Goal: Task Accomplishment & Management: Manage account settings

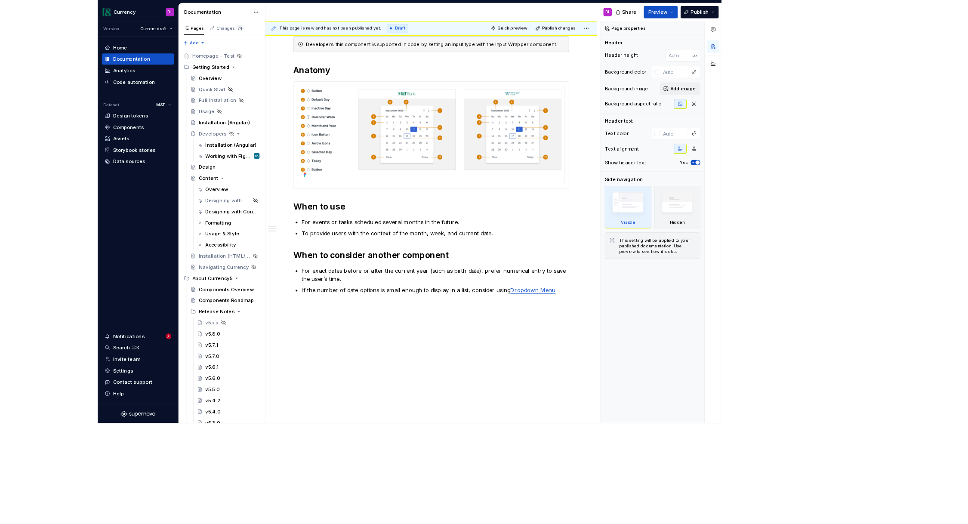
scroll to position [270, 0]
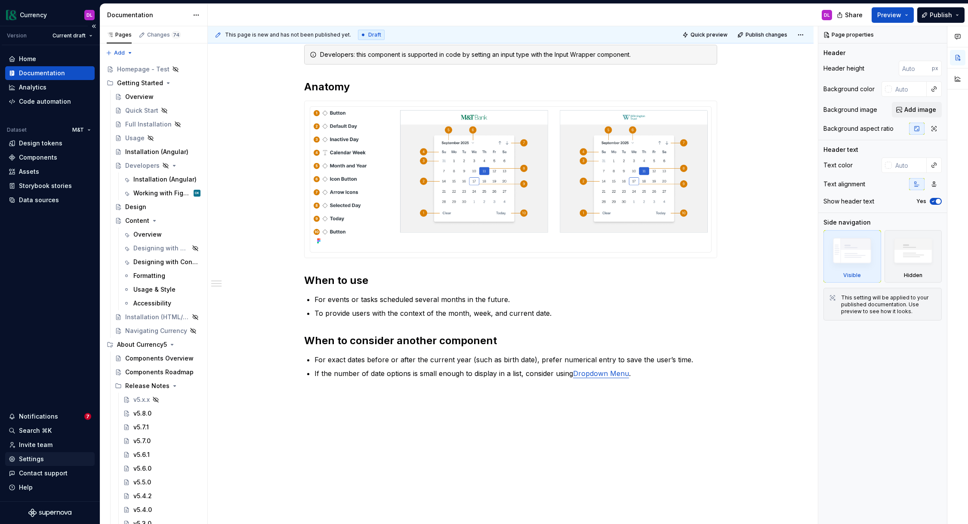
click at [37, 455] on div "Settings" at bounding box center [31, 459] width 25 height 9
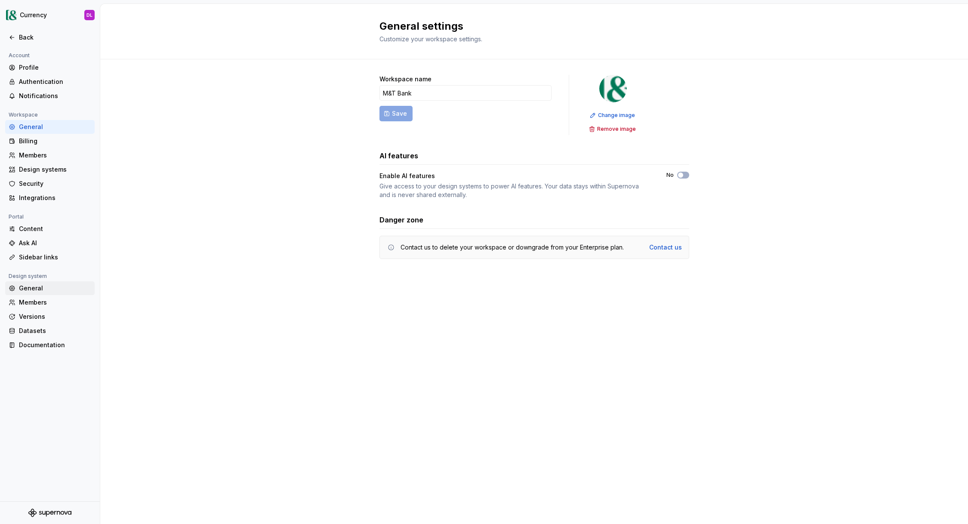
click at [40, 287] on div "General" at bounding box center [55, 288] width 72 height 9
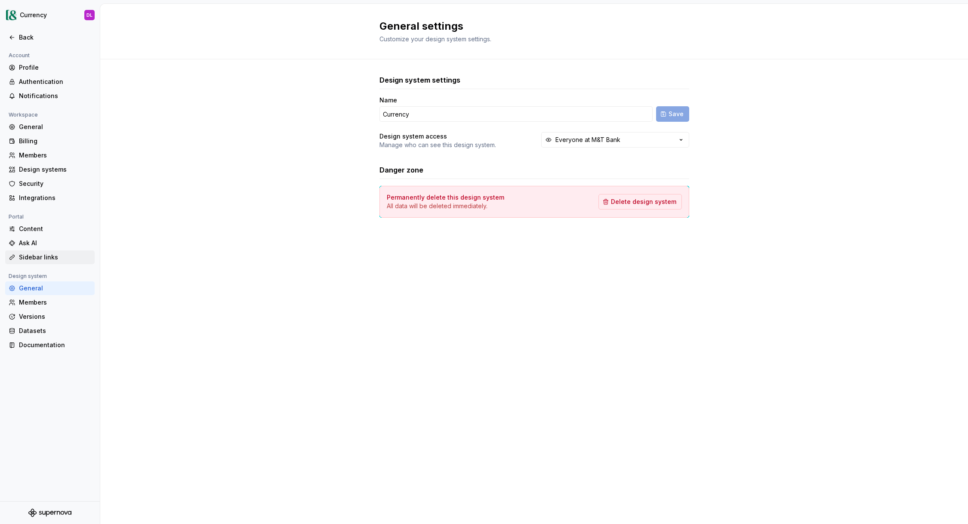
click at [45, 259] on div "Sidebar links" at bounding box center [55, 257] width 72 height 9
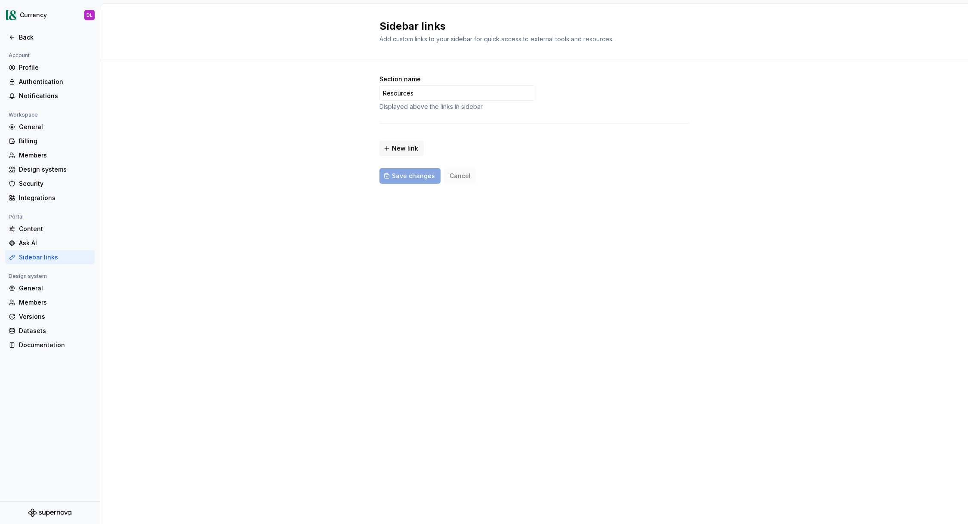
click at [259, 254] on div "Sidebar links Add custom links to your sidebar for quick access to external too…" at bounding box center [534, 264] width 868 height 520
click at [263, 164] on div "Section name Resources Displayed above the links in sidebar. New link Save chan…" at bounding box center [534, 137] width 868 height 157
click at [47, 289] on div "General" at bounding box center [55, 288] width 72 height 9
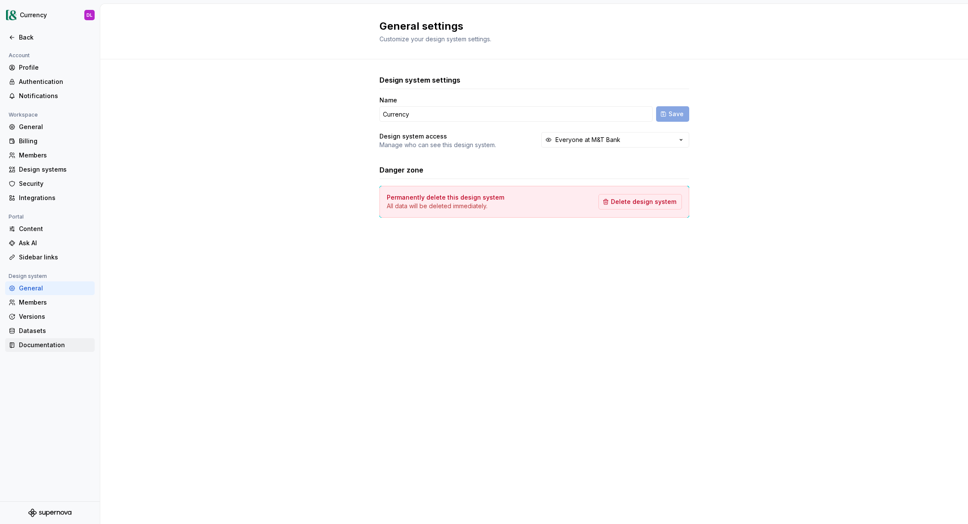
click at [46, 347] on div "Documentation" at bounding box center [55, 345] width 72 height 9
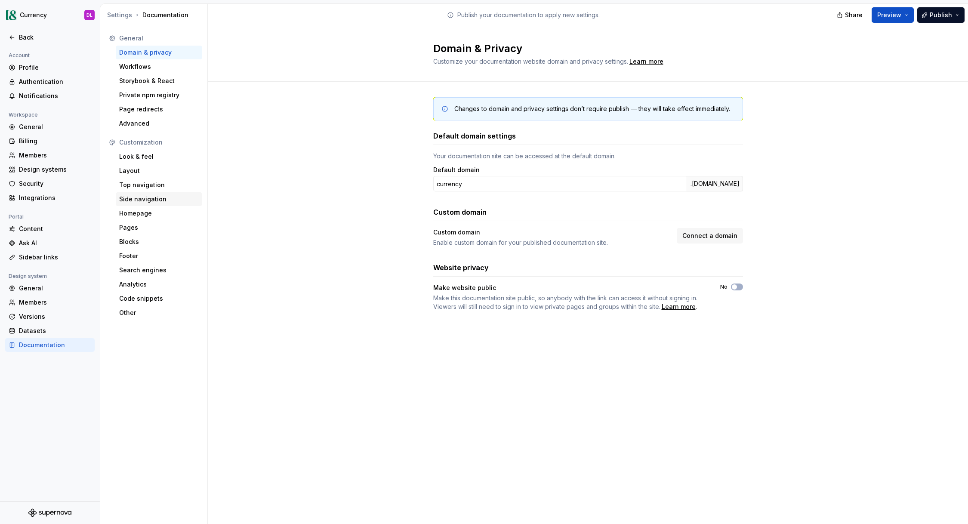
click at [155, 197] on div "Side navigation" at bounding box center [159, 199] width 80 height 9
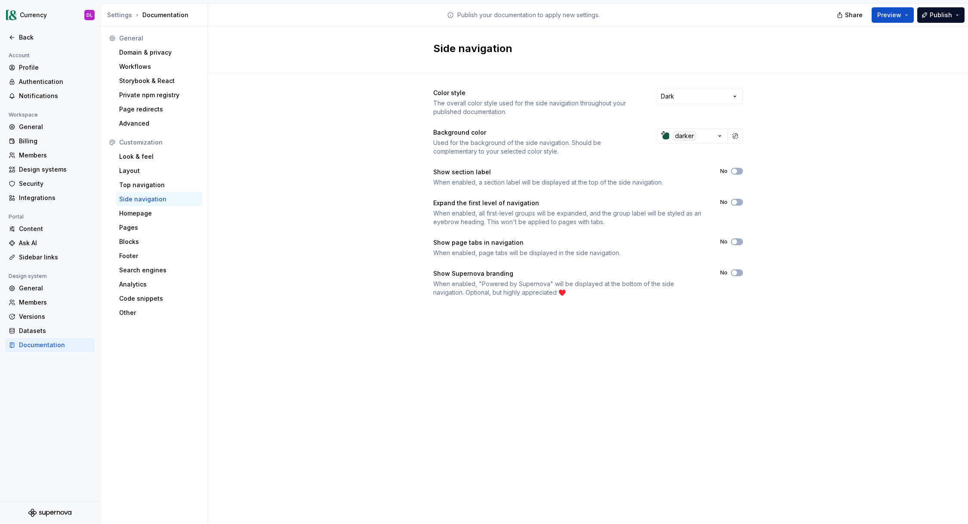
click at [275, 281] on div "Color style The overall color style used for the side navigation throughout you…" at bounding box center [588, 201] width 760 height 256
click at [35, 124] on div "General" at bounding box center [55, 127] width 72 height 9
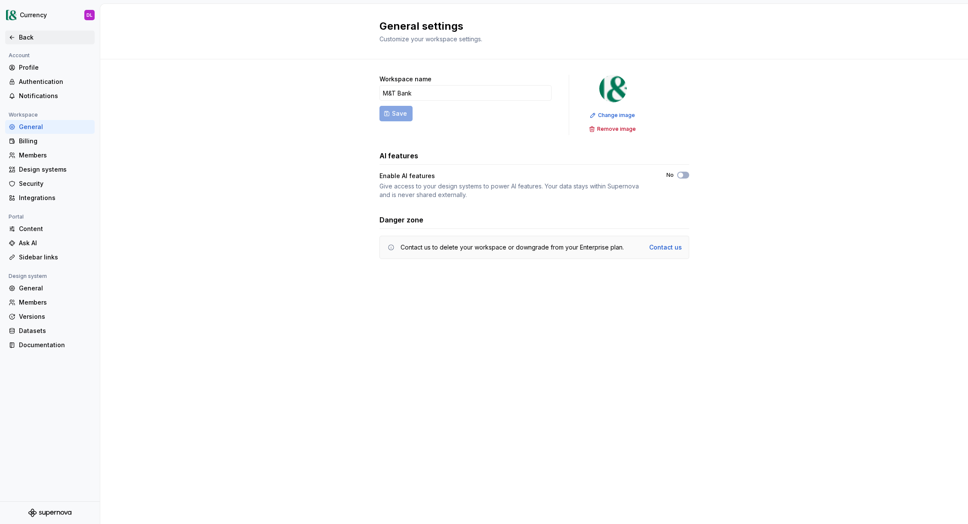
click at [29, 38] on div "Back" at bounding box center [55, 37] width 72 height 9
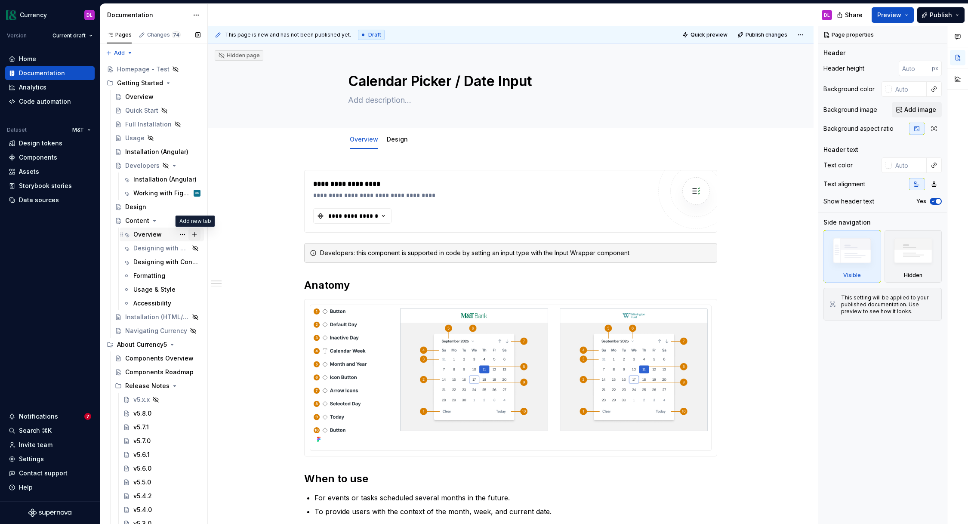
click at [193, 234] on button "Page tree" at bounding box center [195, 235] width 12 height 12
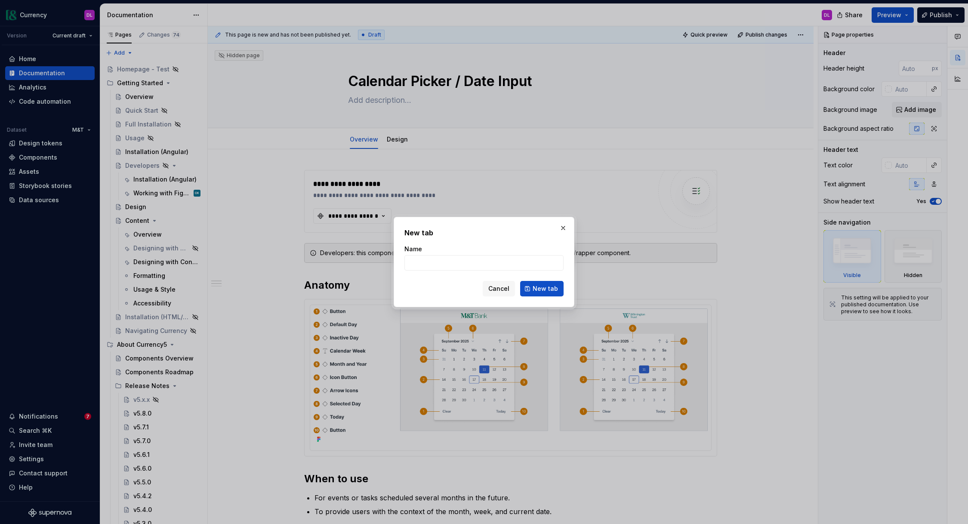
click at [496, 289] on span "Cancel" at bounding box center [498, 288] width 21 height 9
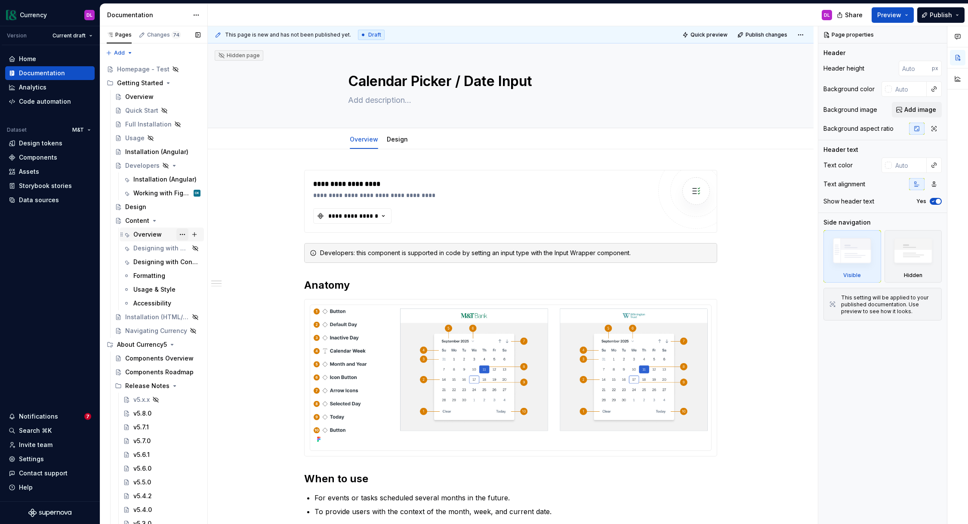
click at [182, 234] on button "Page tree" at bounding box center [182, 235] width 12 height 12
click at [53, 290] on html "Currency DL Version Current draft Home Documentation Analytics Code automation …" at bounding box center [484, 262] width 968 height 524
type textarea "*"
click at [36, 459] on div "Settings" at bounding box center [31, 459] width 25 height 9
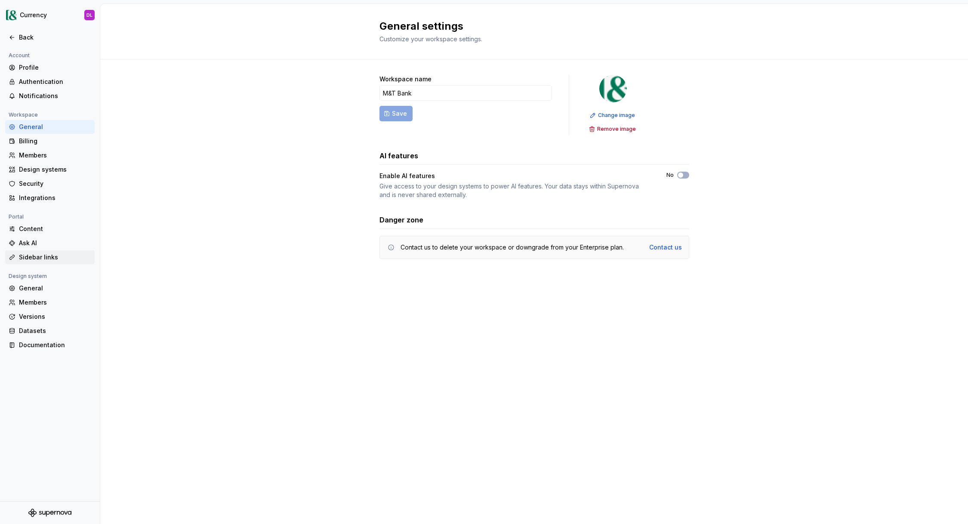
click at [60, 261] on div "Sidebar links" at bounding box center [55, 257] width 72 height 9
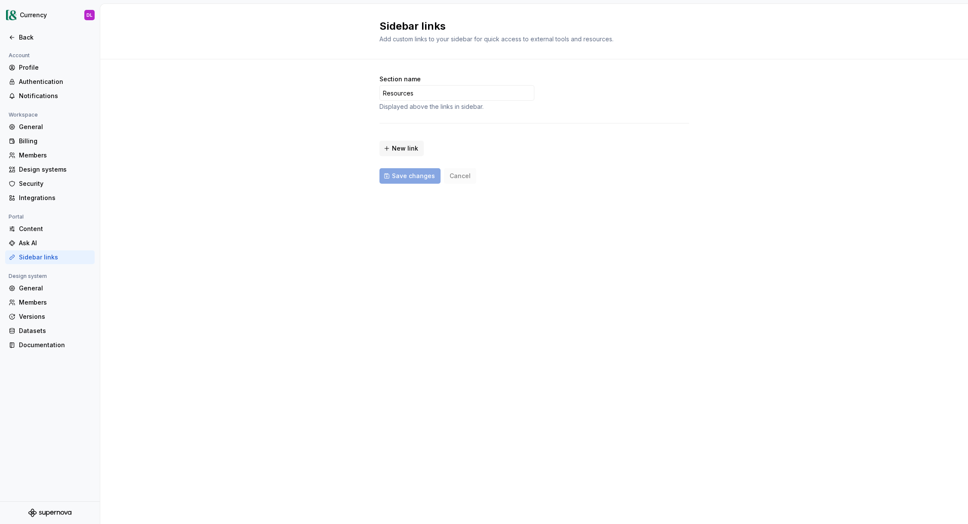
click at [244, 263] on div "Sidebar links Add custom links to your sidebar for quick access to external too…" at bounding box center [534, 264] width 868 height 520
click at [306, 251] on div "Sidebar links Add custom links to your sidebar for quick access to external too…" at bounding box center [534, 264] width 868 height 520
click at [443, 332] on div "Sidebar links Add custom links to your sidebar for quick access to external too…" at bounding box center [534, 264] width 868 height 520
click at [43, 295] on div "General" at bounding box center [50, 288] width 90 height 14
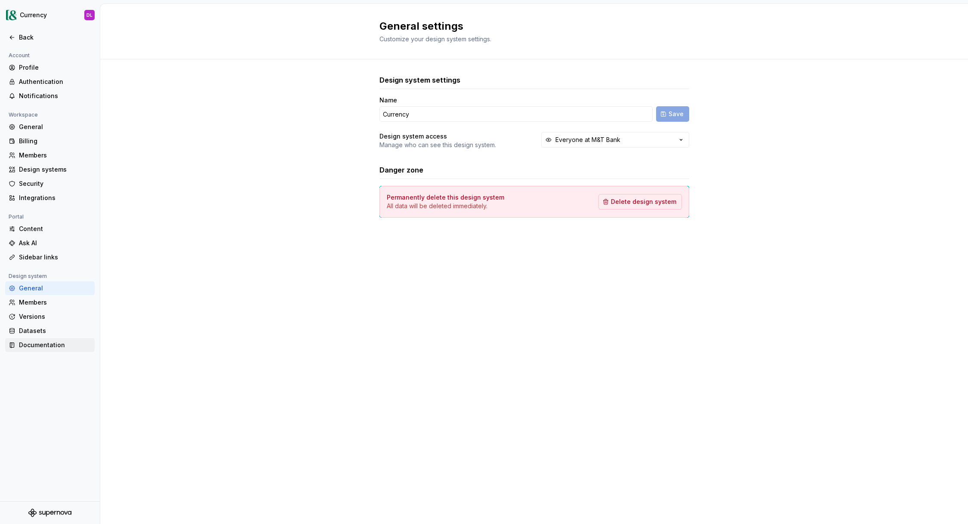
click at [56, 346] on div "Documentation" at bounding box center [55, 345] width 72 height 9
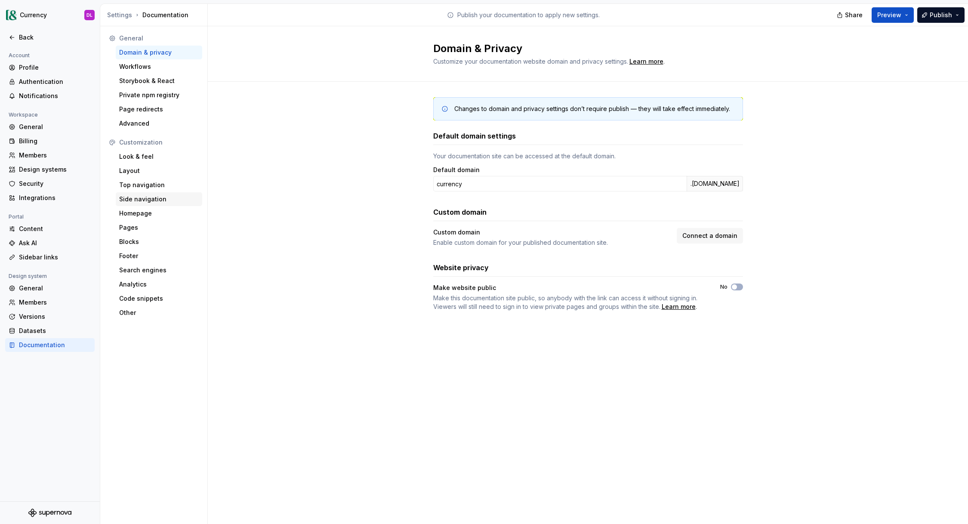
click at [158, 196] on div "Side navigation" at bounding box center [159, 199] width 80 height 9
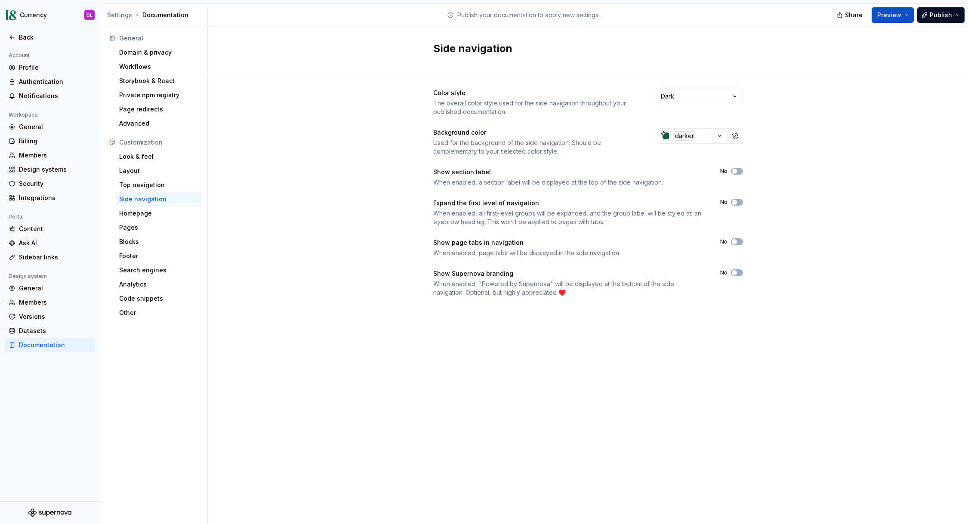
click at [372, 305] on div "Color style The overall color style used for the side navigation throughout you…" at bounding box center [588, 201] width 760 height 256
click at [462, 428] on div "Side navigation Color style The overall color style used for the side navigatio…" at bounding box center [588, 275] width 760 height 498
click at [178, 156] on div "Look & feel" at bounding box center [159, 156] width 80 height 9
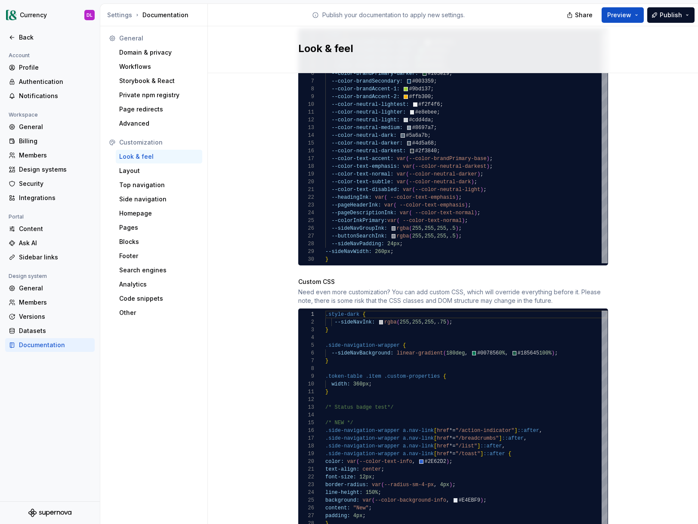
scroll to position [647, 0]
